Goal: Task Accomplishment & Management: Manage account settings

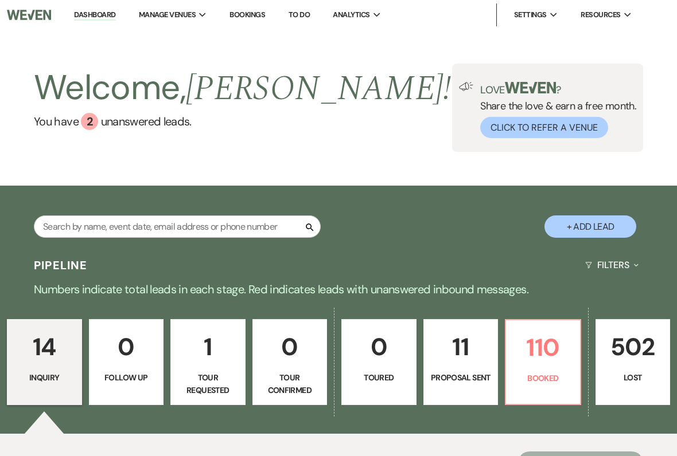
click at [546, 354] on p "110" at bounding box center [543, 348] width 60 height 38
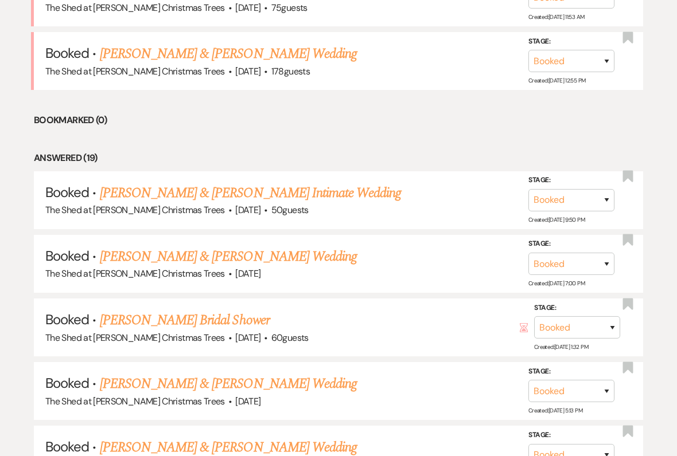
scroll to position [530, 0]
click at [126, 184] on link "[PERSON_NAME] & [PERSON_NAME] Intimate Wedding" at bounding box center [251, 193] width 302 height 21
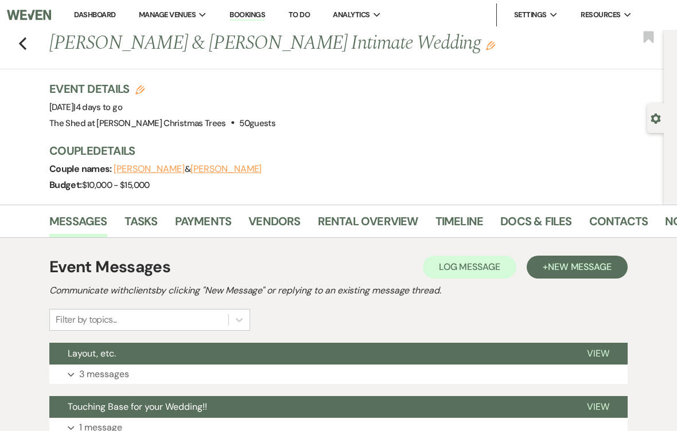
click at [524, 228] on link "Docs & Files" at bounding box center [535, 224] width 71 height 25
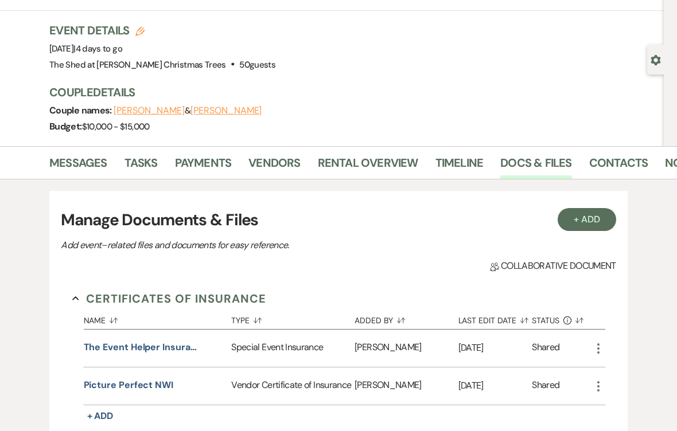
scroll to position [52, 0]
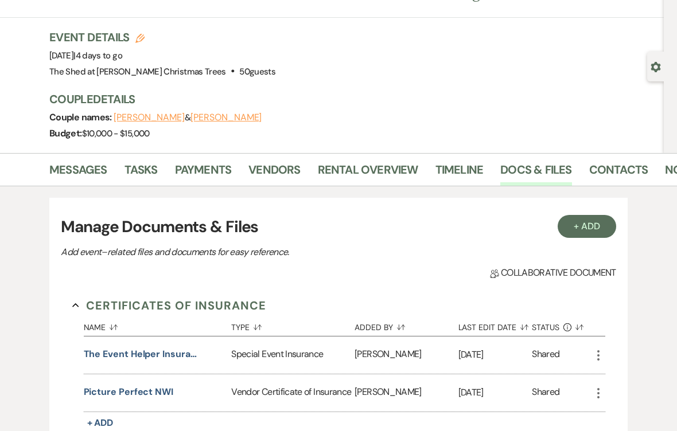
click at [282, 167] on link "Vendors" at bounding box center [274, 173] width 52 height 25
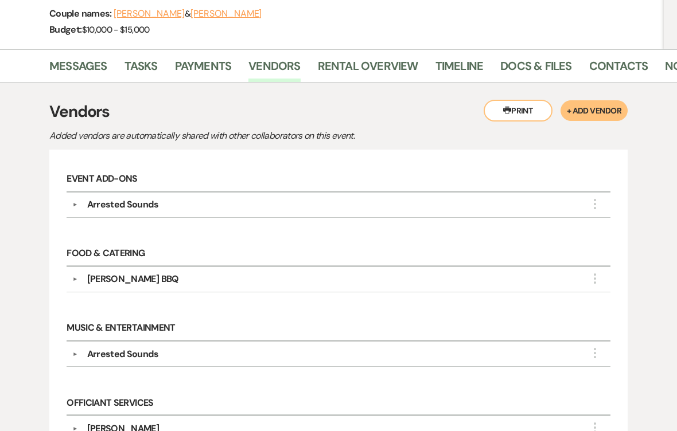
scroll to position [158, 0]
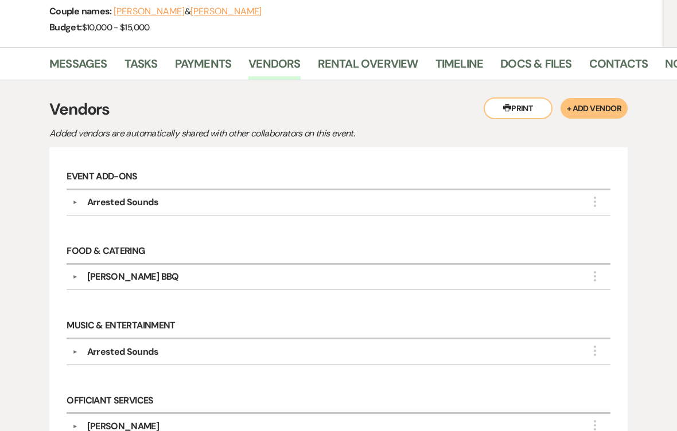
click at [73, 204] on button "▼" at bounding box center [75, 203] width 14 height 6
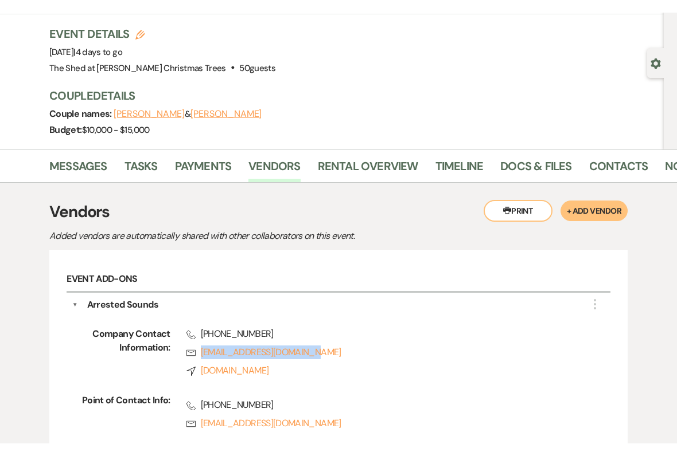
scroll to position [0, 0]
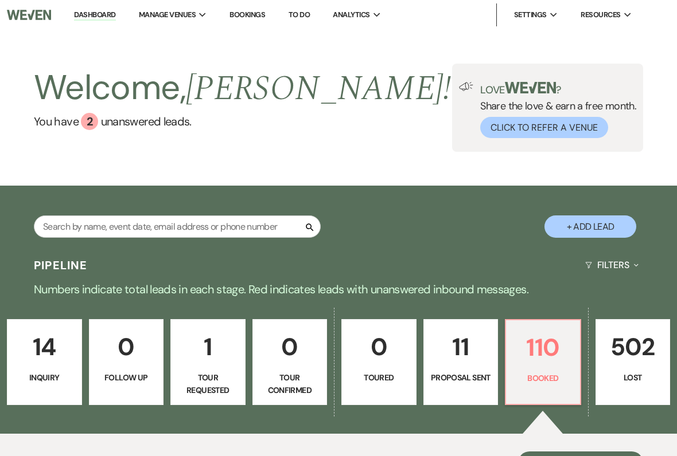
click at [550, 358] on p "110" at bounding box center [543, 348] width 60 height 38
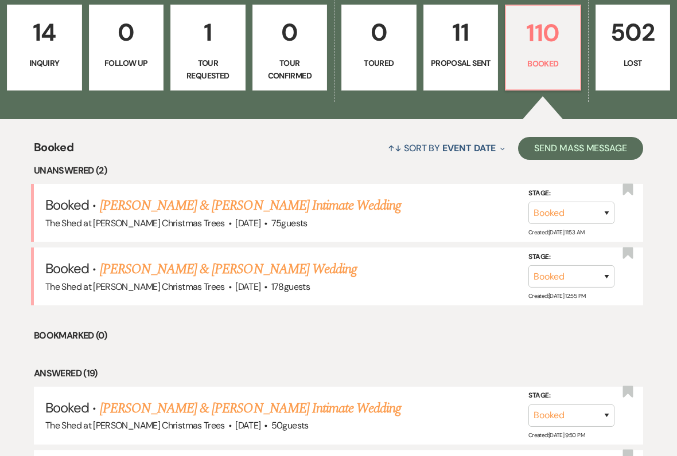
scroll to position [315, 0]
click at [370, 212] on link "[PERSON_NAME] & [PERSON_NAME] Intimate Wedding" at bounding box center [251, 206] width 302 height 21
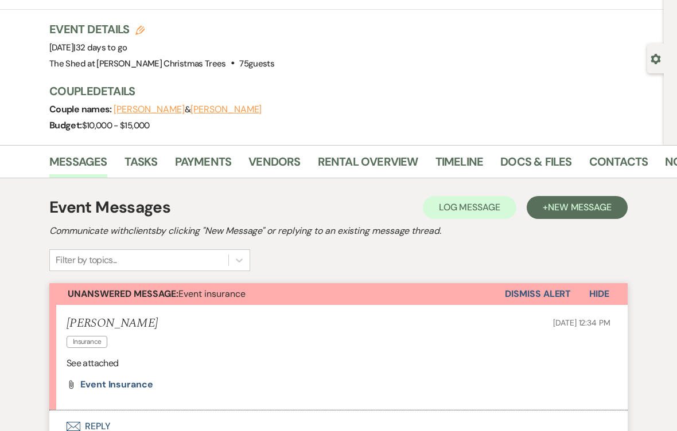
scroll to position [58, 0]
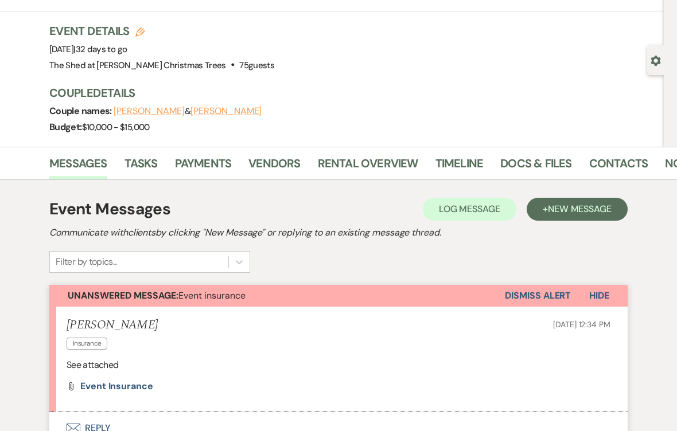
click at [539, 173] on link "Docs & Files" at bounding box center [535, 166] width 71 height 25
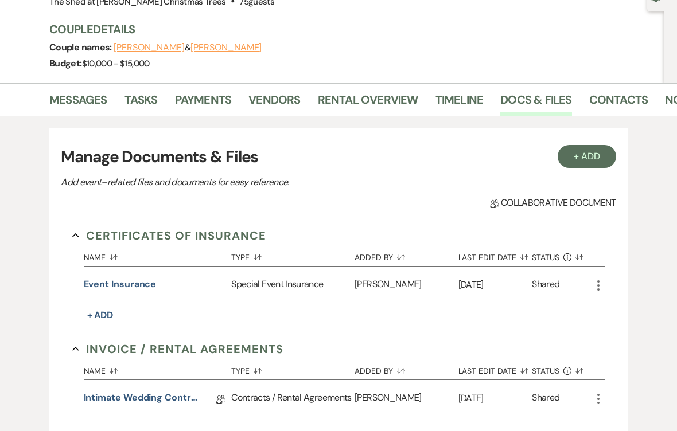
scroll to position [120, 0]
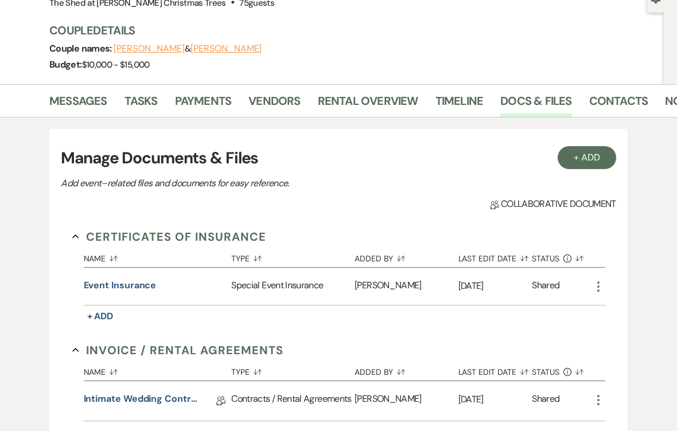
click at [127, 286] on button "Event insurance" at bounding box center [120, 286] width 73 height 14
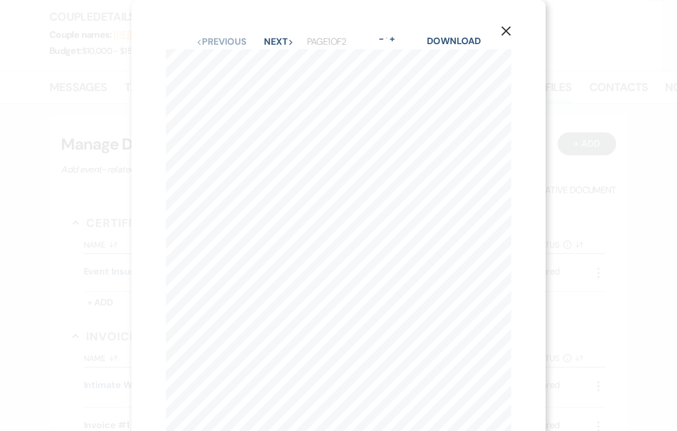
scroll to position [135, 0]
